Goal: Obtain resource: Download file/media

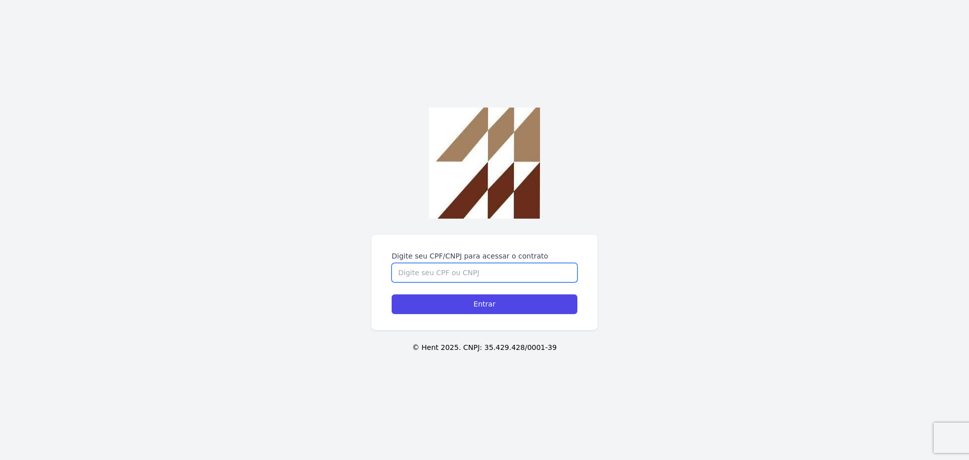
click at [473, 275] on input "Digite seu CPF/CNPJ para acessar o contrato" at bounding box center [484, 272] width 186 height 19
type input "43464636810"
click at [391, 294] on input "Entrar" at bounding box center [484, 304] width 186 height 20
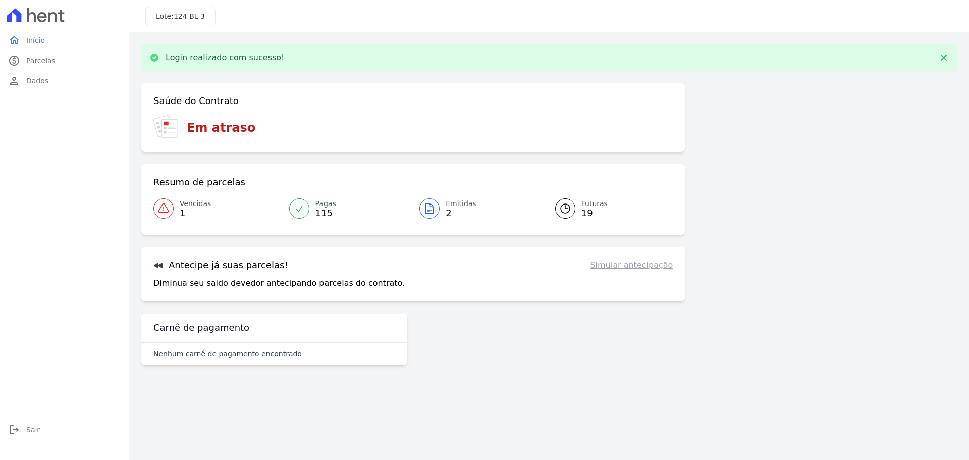
click at [460, 203] on span "Emitidas" at bounding box center [460, 203] width 31 height 11
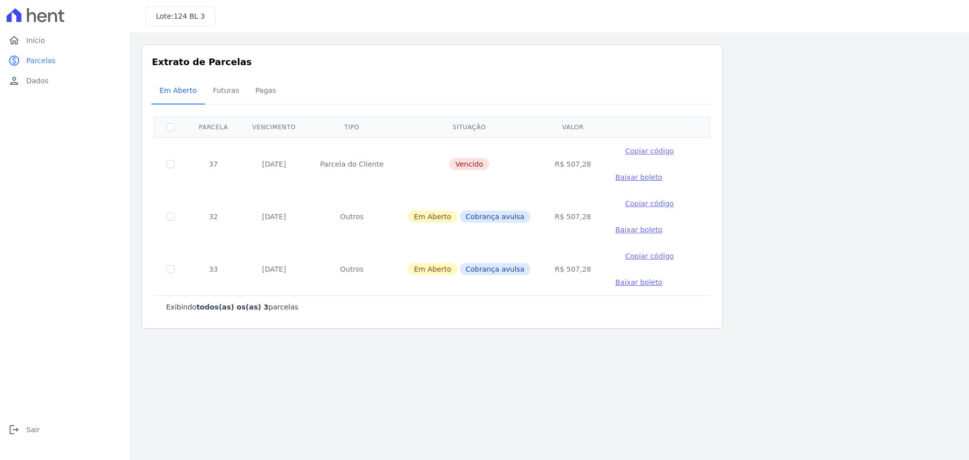
click at [615, 228] on span "Baixar boleto" at bounding box center [638, 229] width 47 height 8
